Goal: Navigation & Orientation: Understand site structure

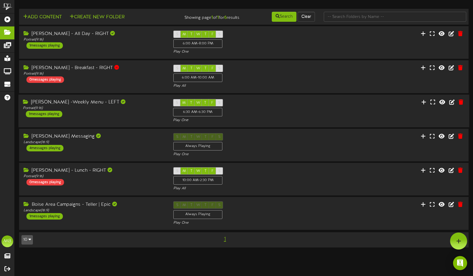
click at [118, 103] on div "[PERSON_NAME] -Weekly Menu - LEFT" at bounding box center [93, 102] width 141 height 7
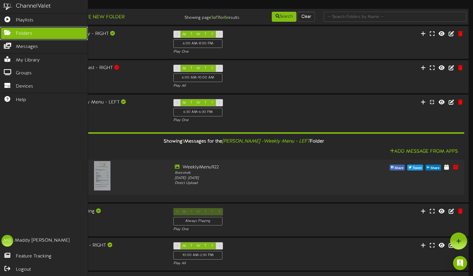
click at [11, 34] on link "Folders" at bounding box center [44, 33] width 88 height 13
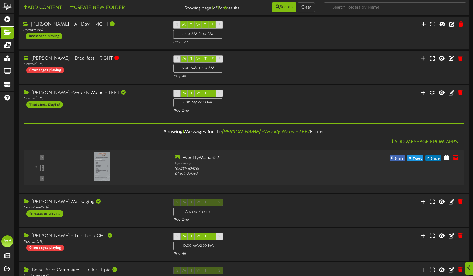
scroll to position [10, 0]
click at [92, 98] on div "Portrait ( 9:16 )" at bounding box center [93, 98] width 141 height 5
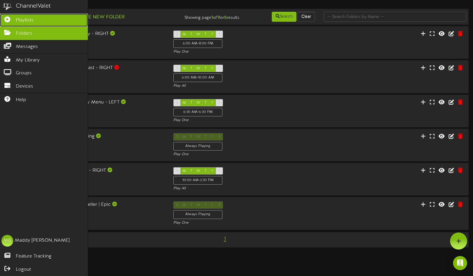
click at [12, 25] on link "Playlists" at bounding box center [44, 20] width 88 height 13
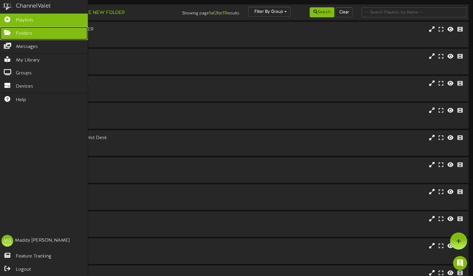
click at [10, 36] on link "Folders" at bounding box center [44, 33] width 88 height 13
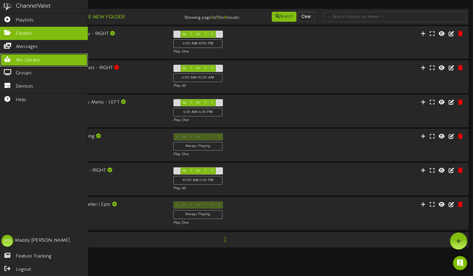
click at [23, 59] on span "My Library" at bounding box center [28, 60] width 24 height 7
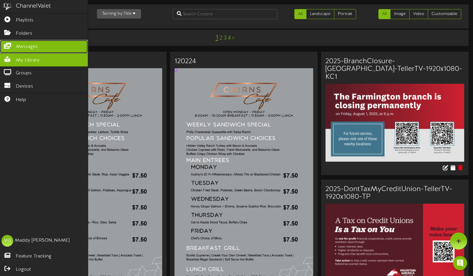
click at [21, 47] on span "Messages" at bounding box center [27, 46] width 22 height 7
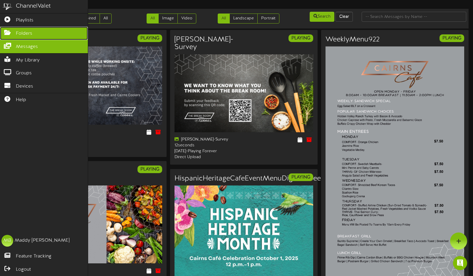
click at [19, 30] on link "Folders" at bounding box center [44, 33] width 88 height 13
